Goal: Transaction & Acquisition: Book appointment/travel/reservation

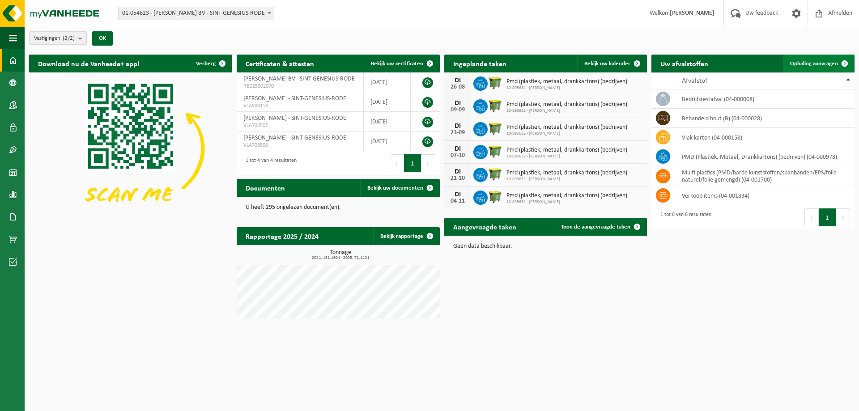
click at [818, 62] on span "Ophaling aanvragen" at bounding box center [814, 64] width 48 height 6
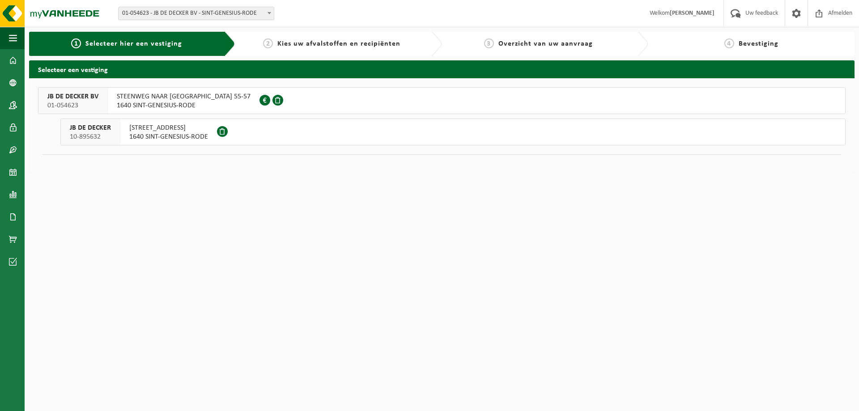
click at [186, 102] on span "1640 SINT-GENESIUS-RODE" at bounding box center [184, 105] width 134 height 9
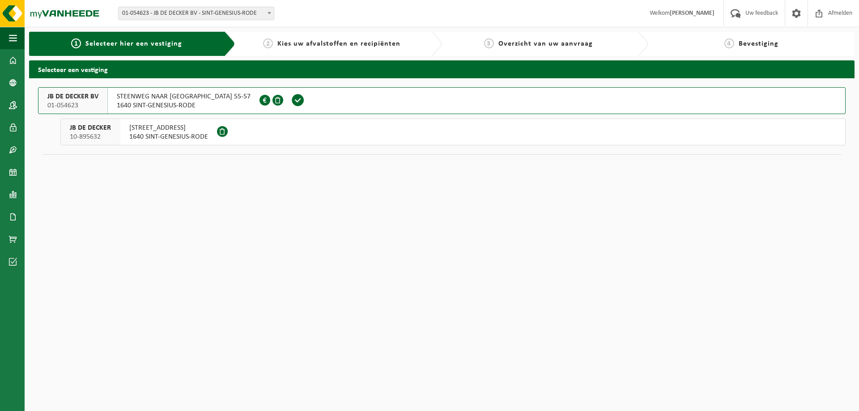
click at [149, 133] on span "1640 SINT-GENESIUS-RODE" at bounding box center [168, 136] width 79 height 9
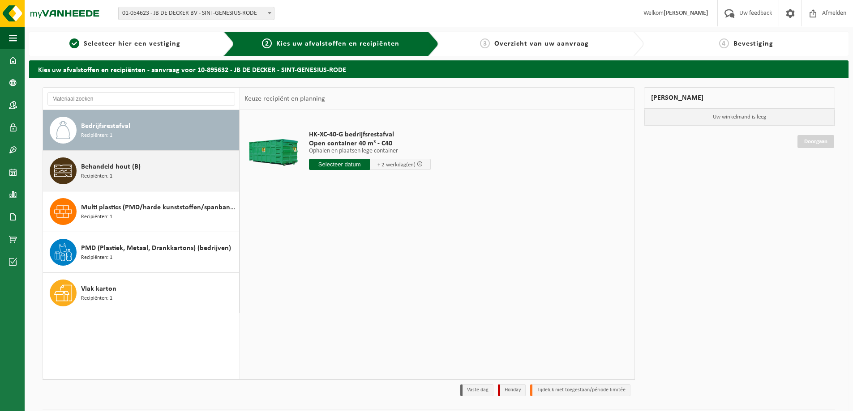
click at [96, 172] on span "Recipiënten: 1" at bounding box center [96, 176] width 31 height 9
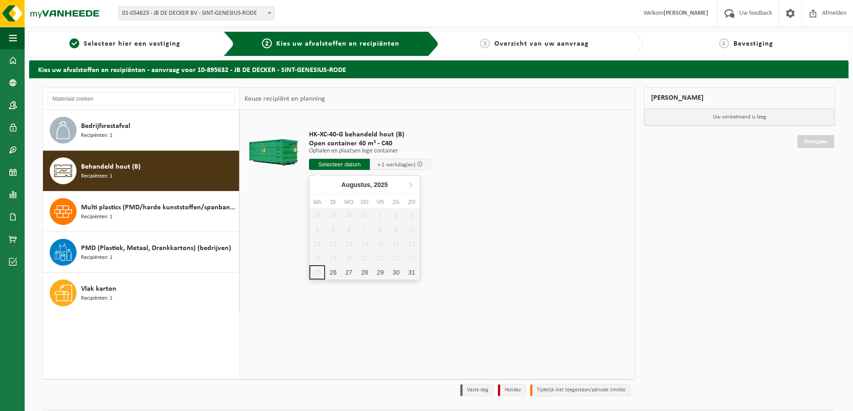
click at [345, 165] on input "text" at bounding box center [339, 164] width 61 height 11
click at [337, 274] on div "26" at bounding box center [333, 272] width 16 height 14
type input "Van 2025-08-26"
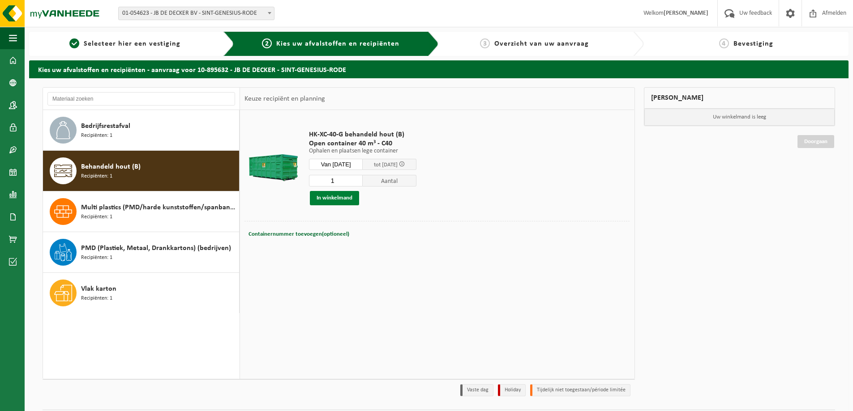
click at [340, 197] on button "In winkelmand" at bounding box center [334, 198] width 49 height 14
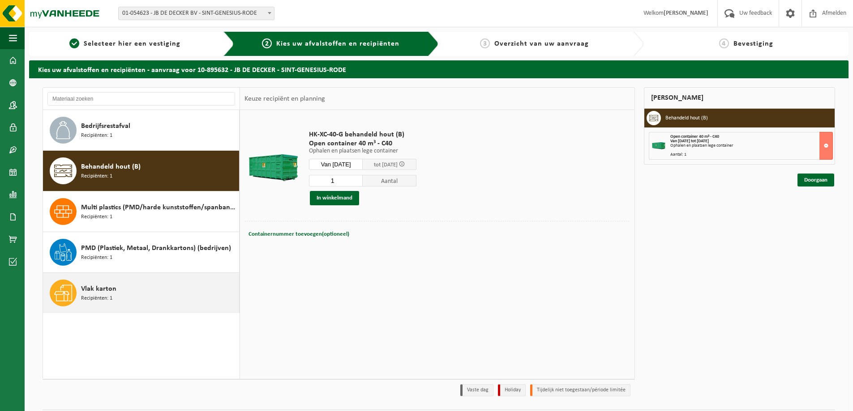
click at [68, 290] on icon at bounding box center [63, 293] width 18 height 18
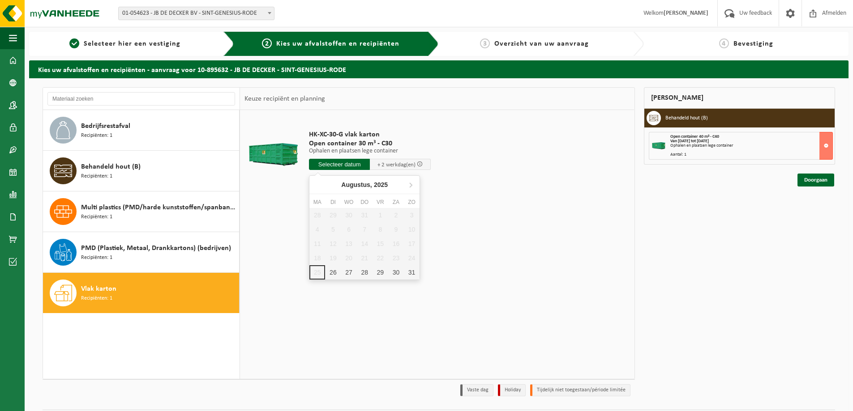
click at [332, 166] on input "text" at bounding box center [339, 164] width 61 height 11
click at [334, 274] on div "26" at bounding box center [333, 272] width 16 height 14
type input "Van 2025-08-26"
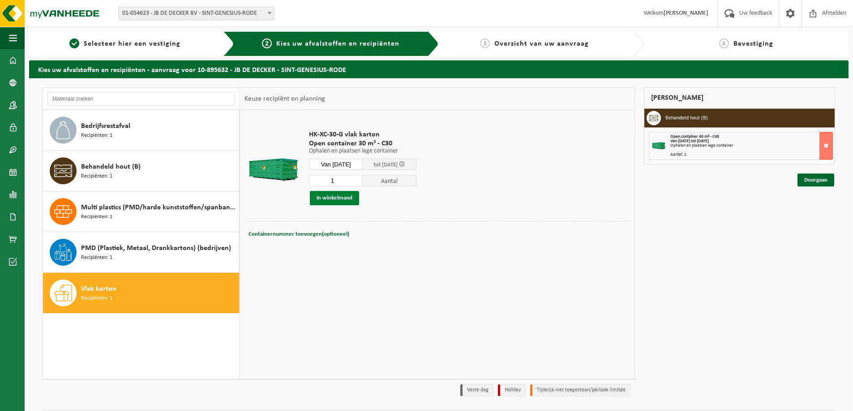
click at [341, 199] on button "In winkelmand" at bounding box center [334, 198] width 49 height 14
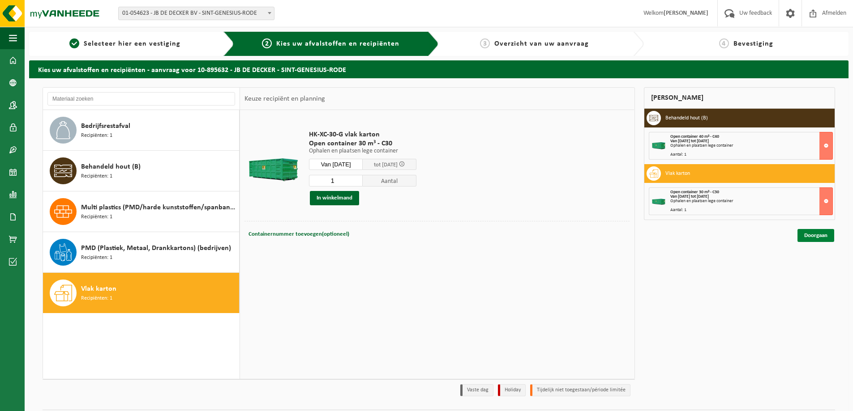
click at [812, 235] on link "Doorgaan" at bounding box center [815, 235] width 37 height 13
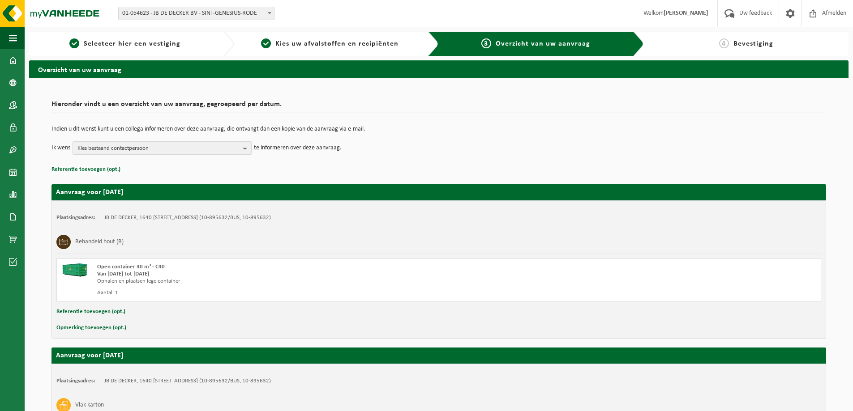
click at [245, 148] on b "button" at bounding box center [247, 148] width 8 height 13
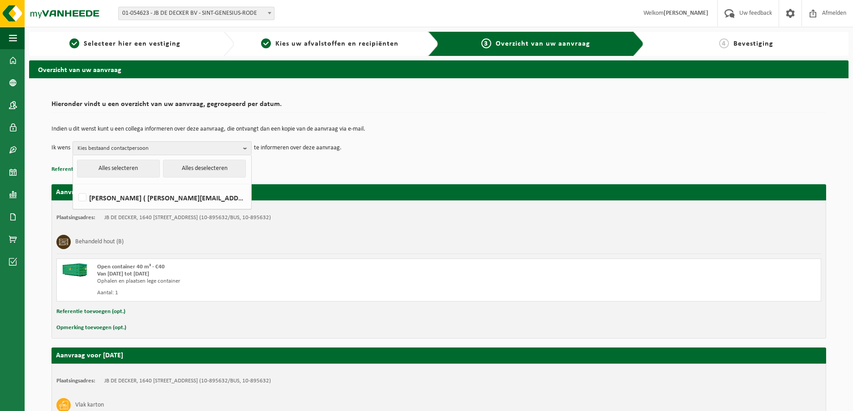
click at [526, 138] on td "Indien u dit wenst kunt u een collega informeren over deze aanvraag, die ontvan…" at bounding box center [438, 133] width 774 height 15
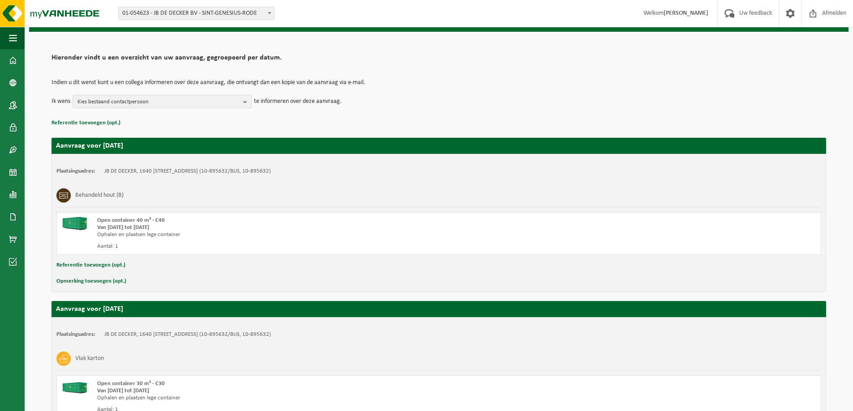
scroll to position [136, 0]
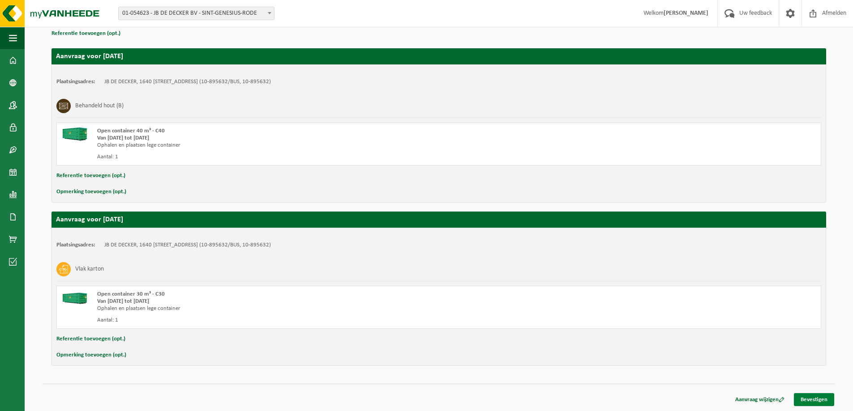
click at [807, 401] on link "Bevestigen" at bounding box center [813, 399] width 40 height 13
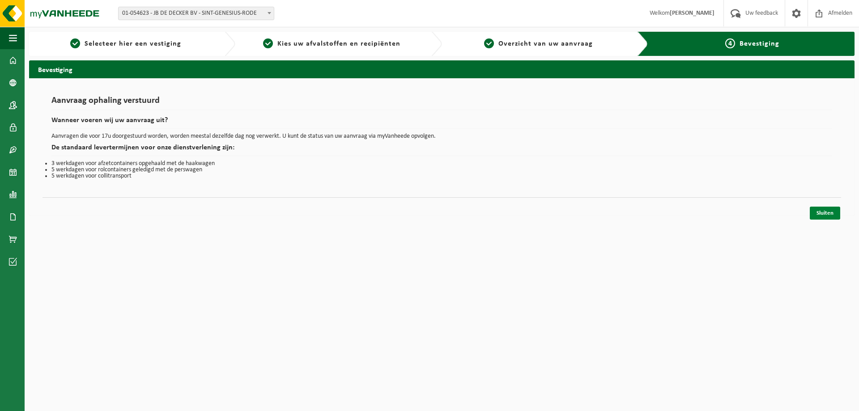
click at [823, 213] on link "Sluiten" at bounding box center [825, 213] width 30 height 13
